Goal: Task Accomplishment & Management: Manage account settings

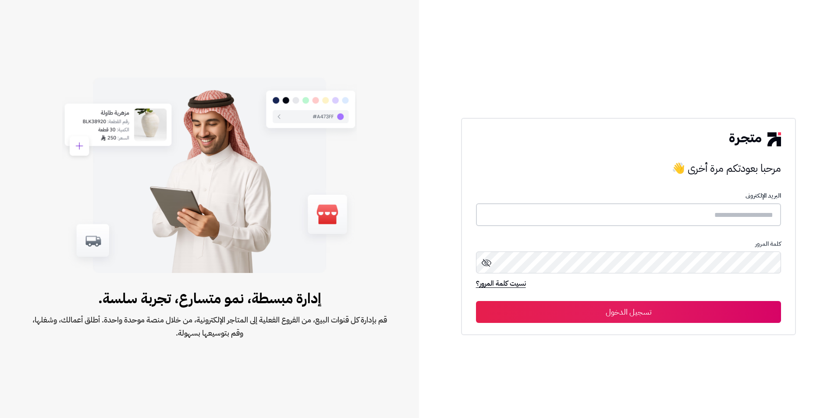
type input "**********"
click at [584, 308] on button "تسجيل الدخول" at bounding box center [629, 312] width 306 height 22
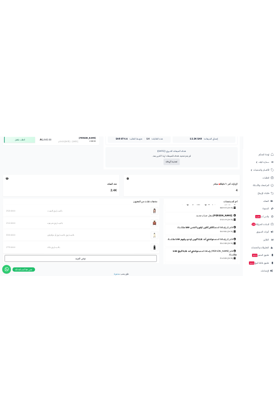
scroll to position [155, 0]
